Goal: Book appointment/travel/reservation

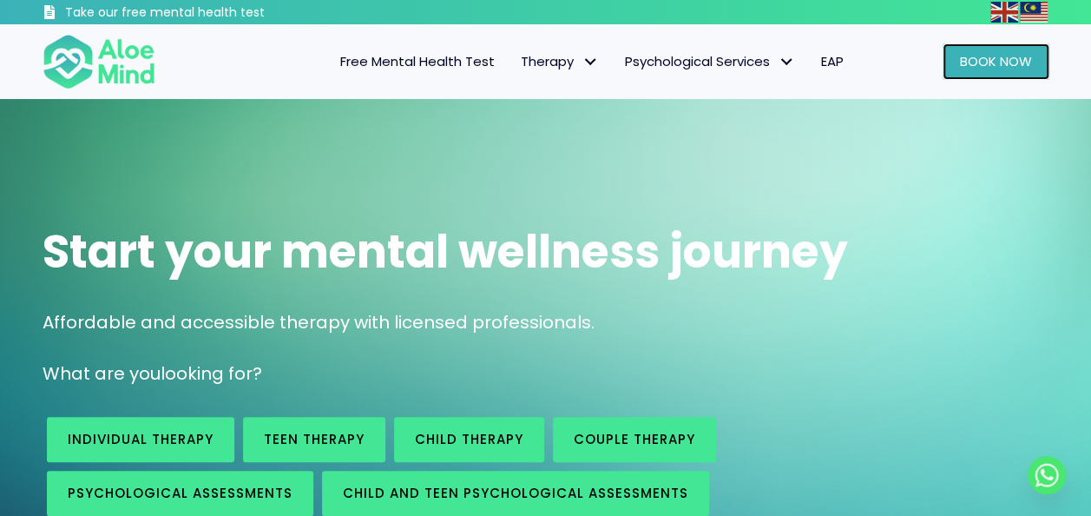
click at [964, 64] on span "Book Now" at bounding box center [996, 61] width 72 height 18
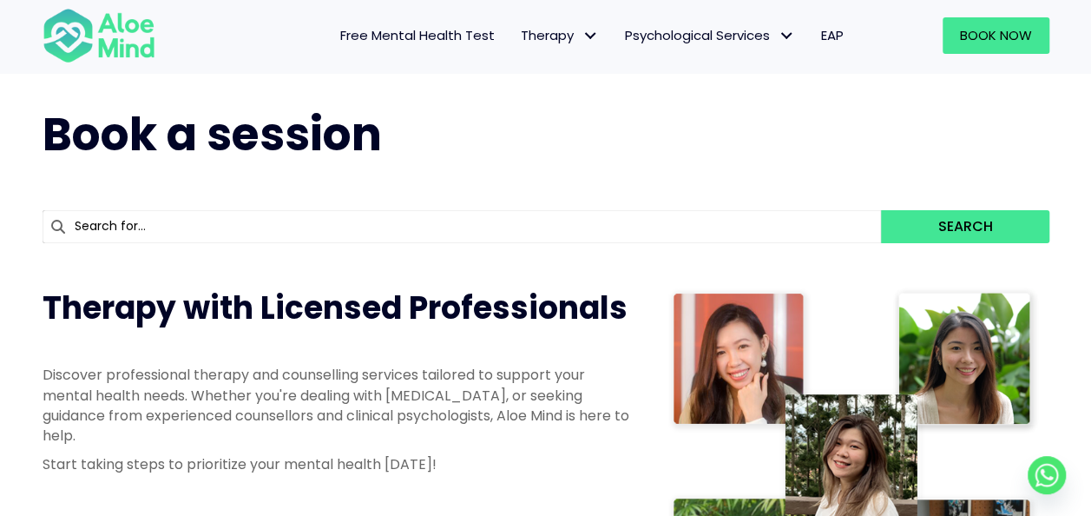
scroll to position [29, 0]
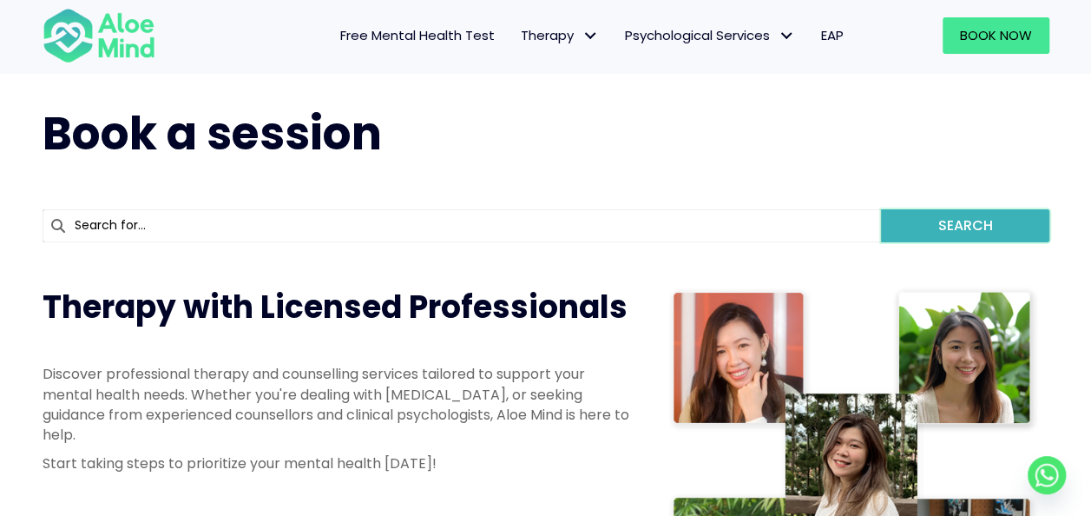
click at [931, 226] on button "Search" at bounding box center [965, 225] width 168 height 33
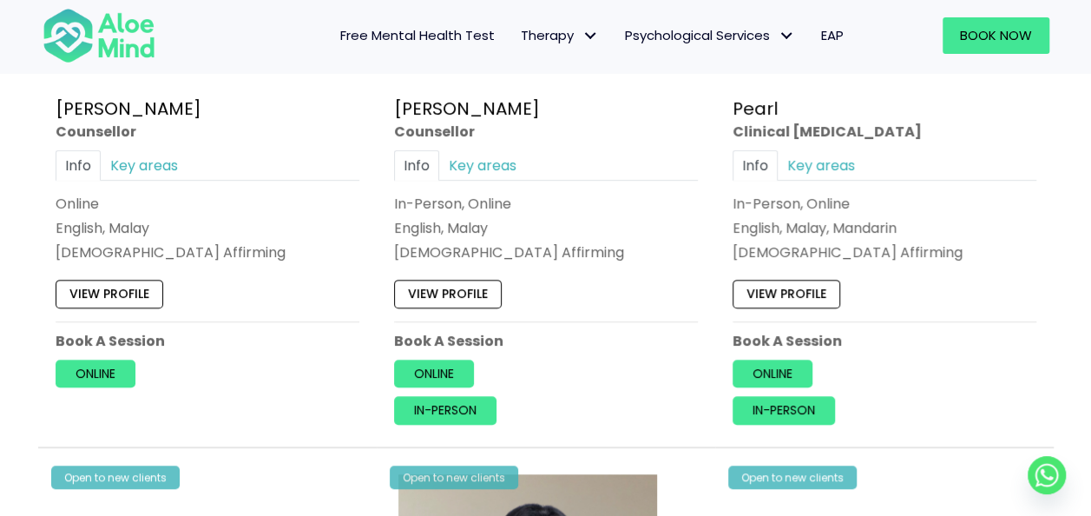
scroll to position [3750, 0]
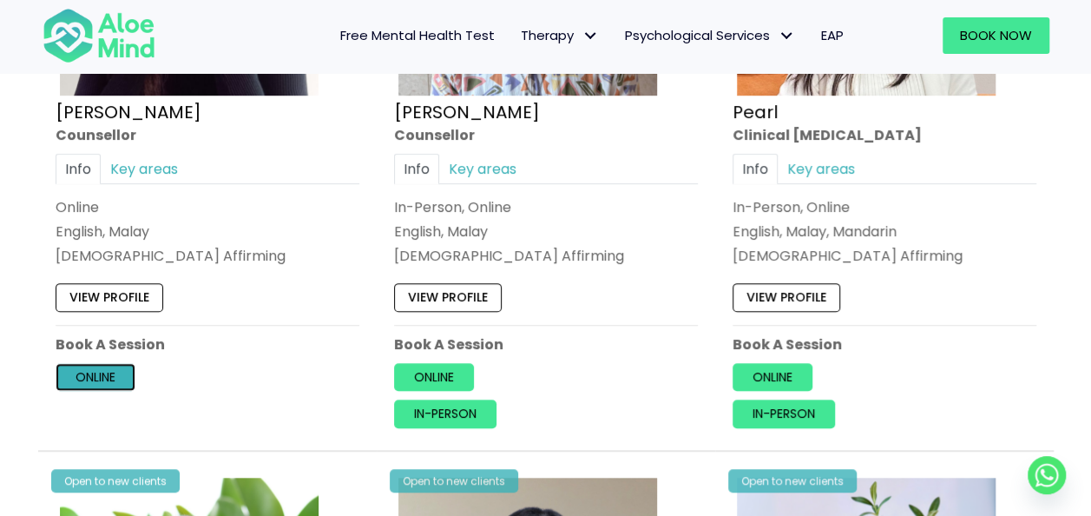
click at [104, 367] on link "Online" at bounding box center [96, 377] width 80 height 28
